Goal: Task Accomplishment & Management: Manage account settings

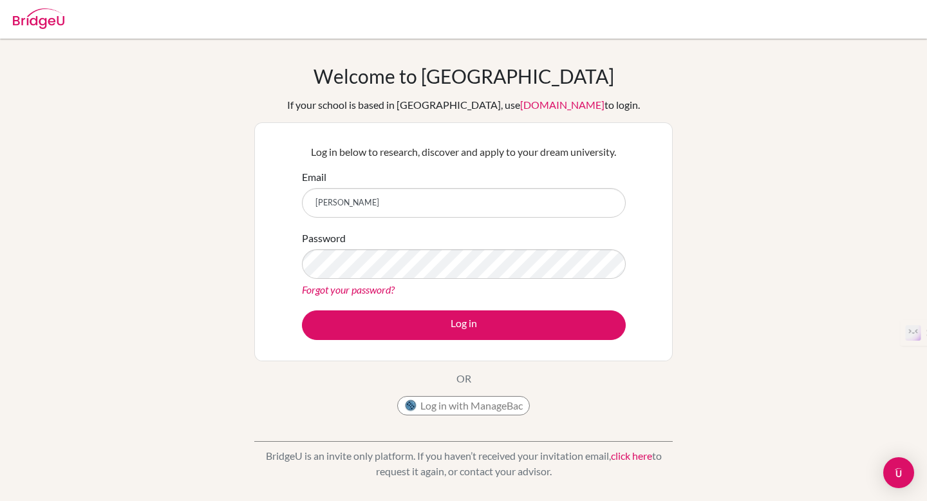
type input "[EMAIL_ADDRESS][DOMAIN_NAME]"
click at [302, 310] on button "Log in" at bounding box center [464, 325] width 324 height 30
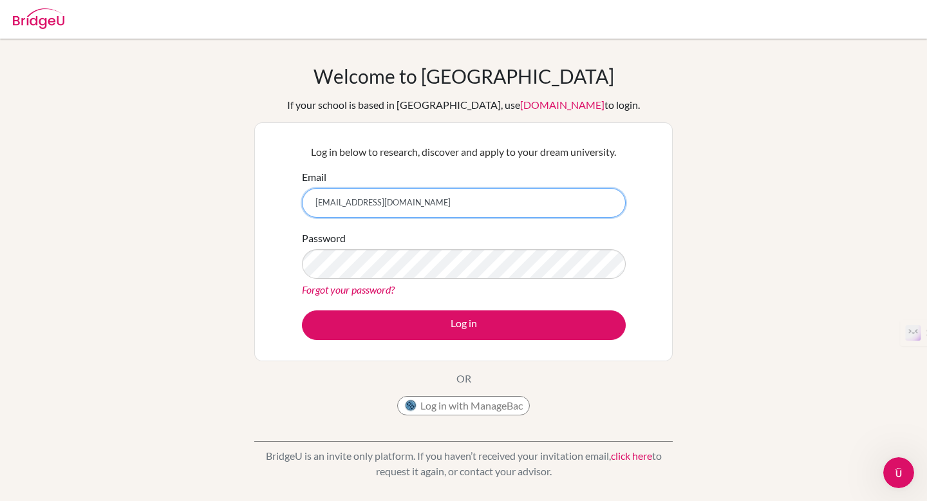
drag, startPoint x: 437, startPoint y: 204, endPoint x: 306, endPoint y: 191, distance: 132.0
click at [306, 191] on input "[EMAIL_ADDRESS][DOMAIN_NAME]" at bounding box center [464, 203] width 324 height 30
type input "g102619@asb.ac.th"
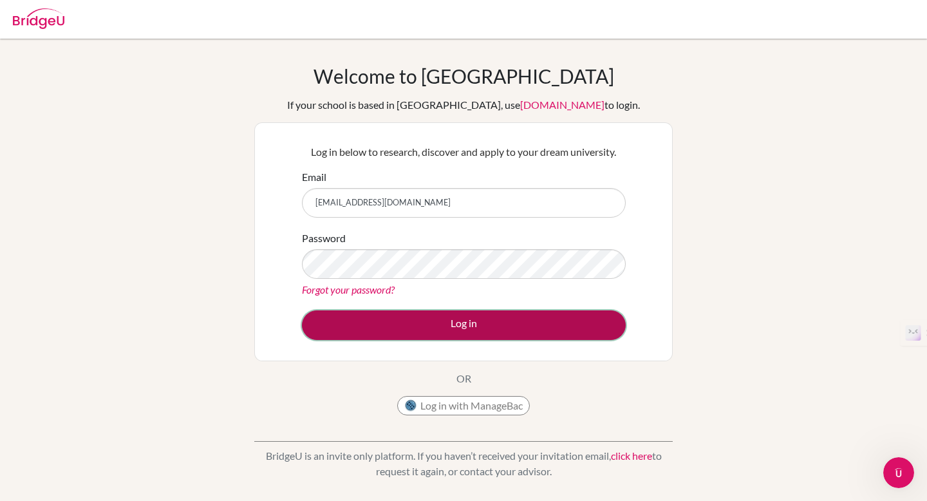
click at [419, 311] on button "Log in" at bounding box center [464, 325] width 324 height 30
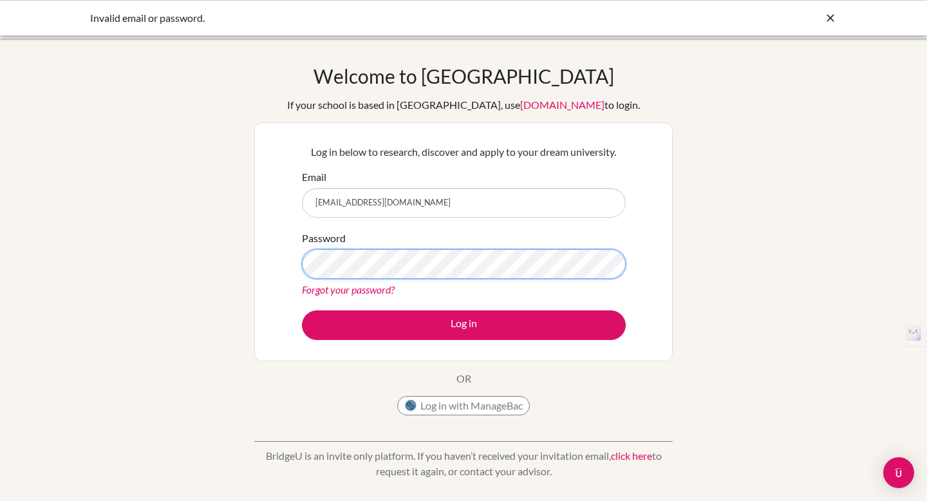
click at [302, 310] on button "Log in" at bounding box center [464, 325] width 324 height 30
